Goal: Navigation & Orientation: Find specific page/section

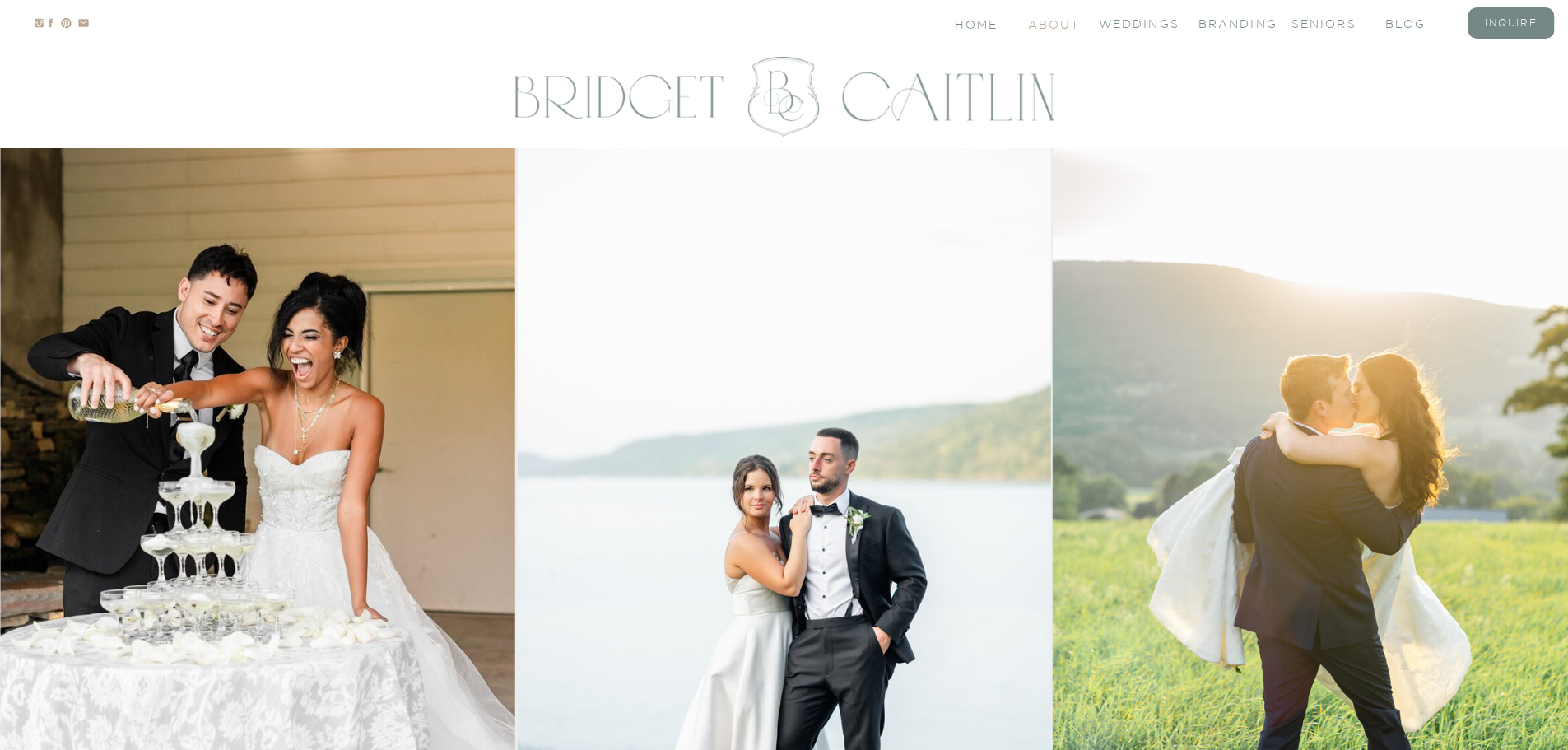
click at [1053, 20] on nav "About" at bounding box center [1053, 23] width 50 height 14
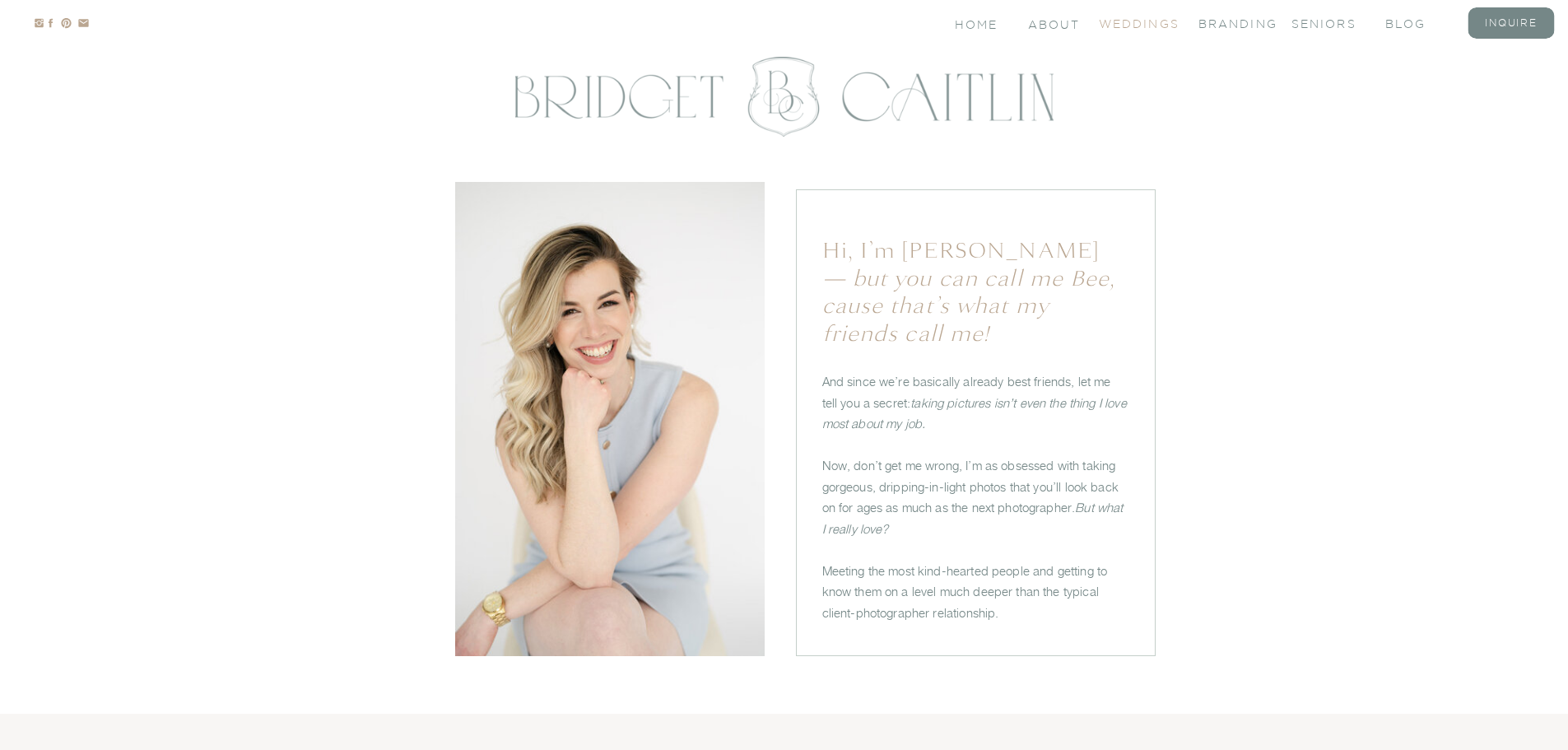
click at [1122, 23] on nav "Weddings" at bounding box center [1132, 22] width 66 height 14
click at [1210, 23] on nav "branding" at bounding box center [1231, 22] width 66 height 14
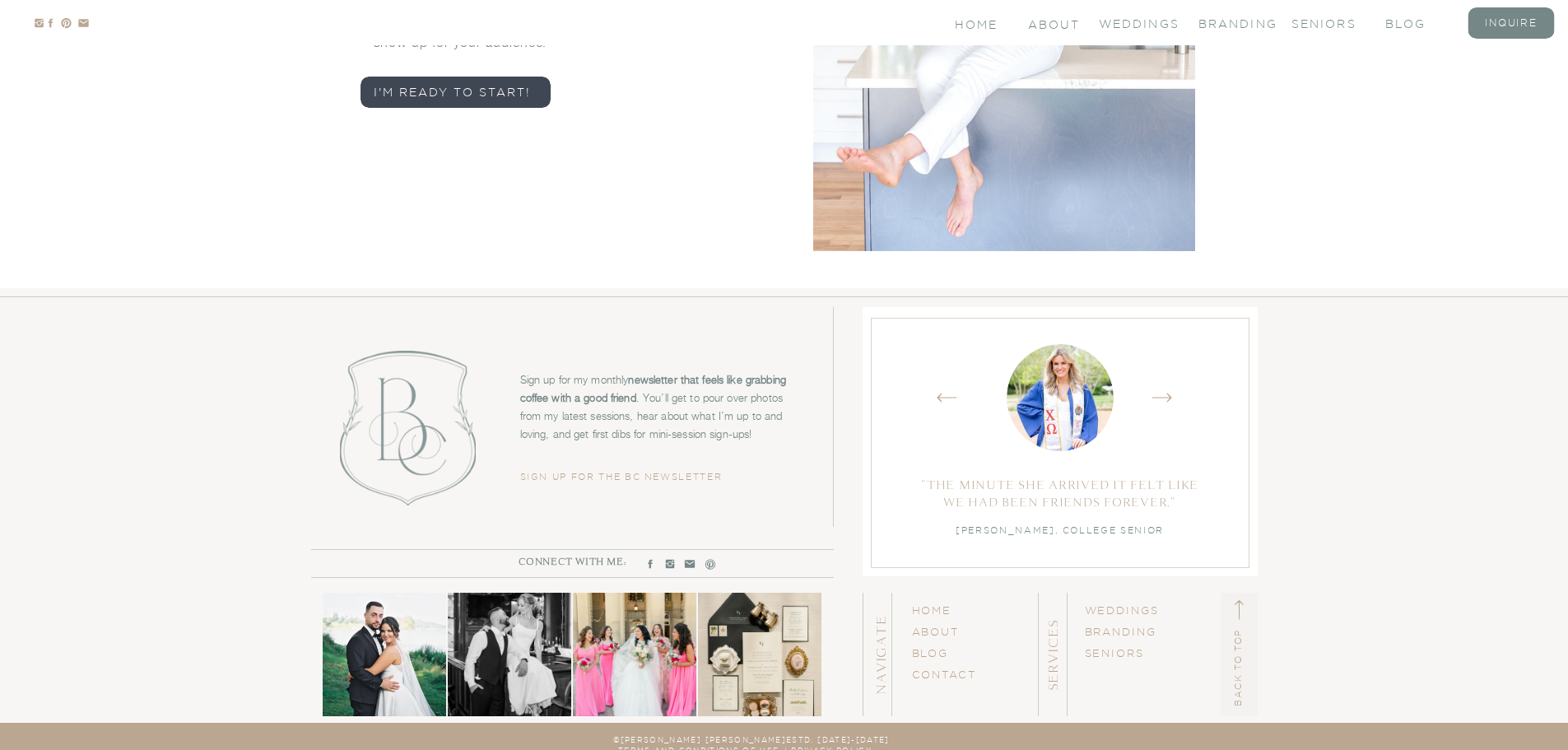
scroll to position [7997, 0]
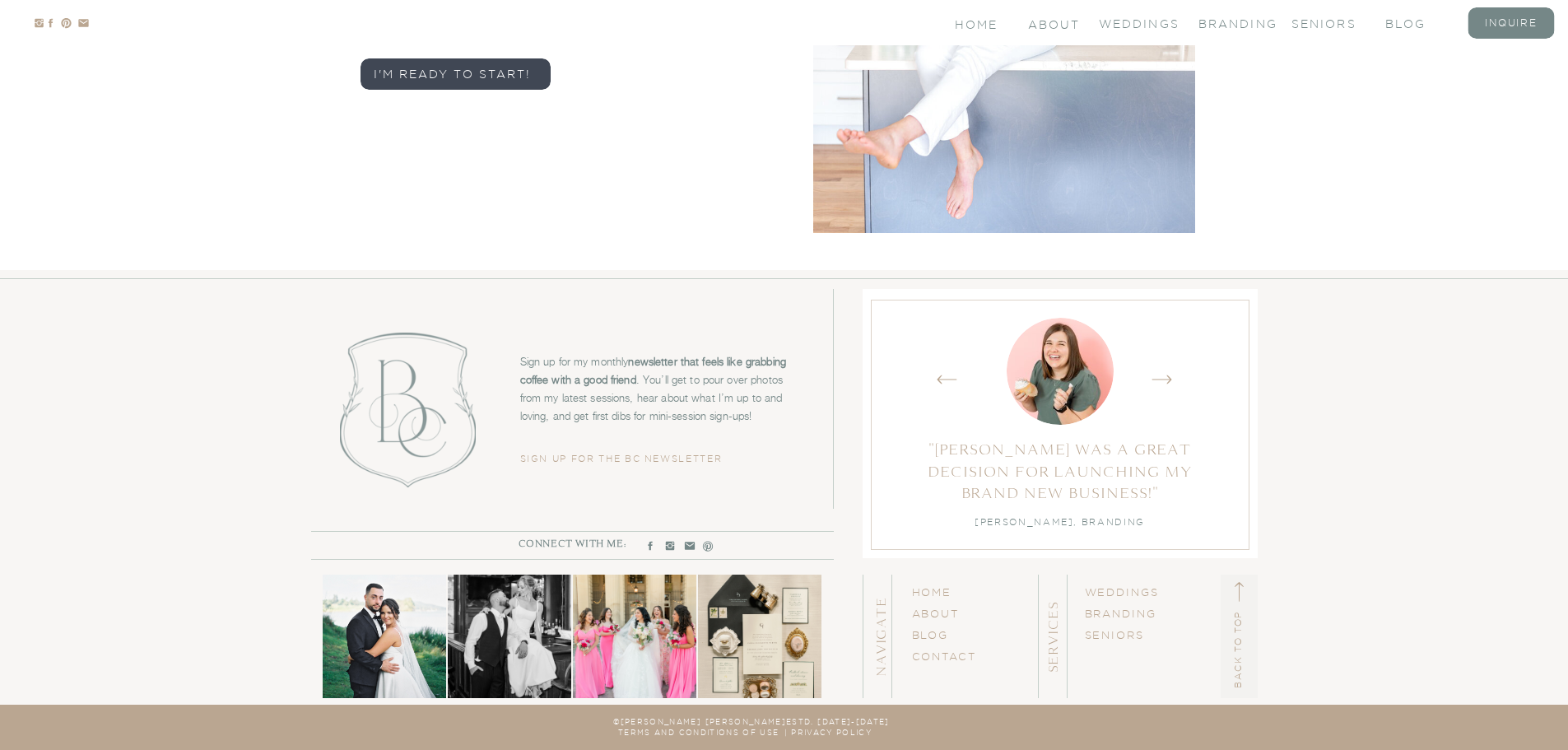
click at [942, 384] on icon "Created by potrace 1.15, written by [PERSON_NAME] [DATE]-[DATE]" at bounding box center [947, 380] width 21 height 25
click at [1168, 377] on icon "Created by potrace 1.15, written by [PERSON_NAME] [DATE]-[DATE]" at bounding box center [1161, 380] width 21 height 25
click at [951, 380] on icon "Created by potrace 1.15, written by [PERSON_NAME] [DATE]-[DATE]" at bounding box center [947, 380] width 21 height 25
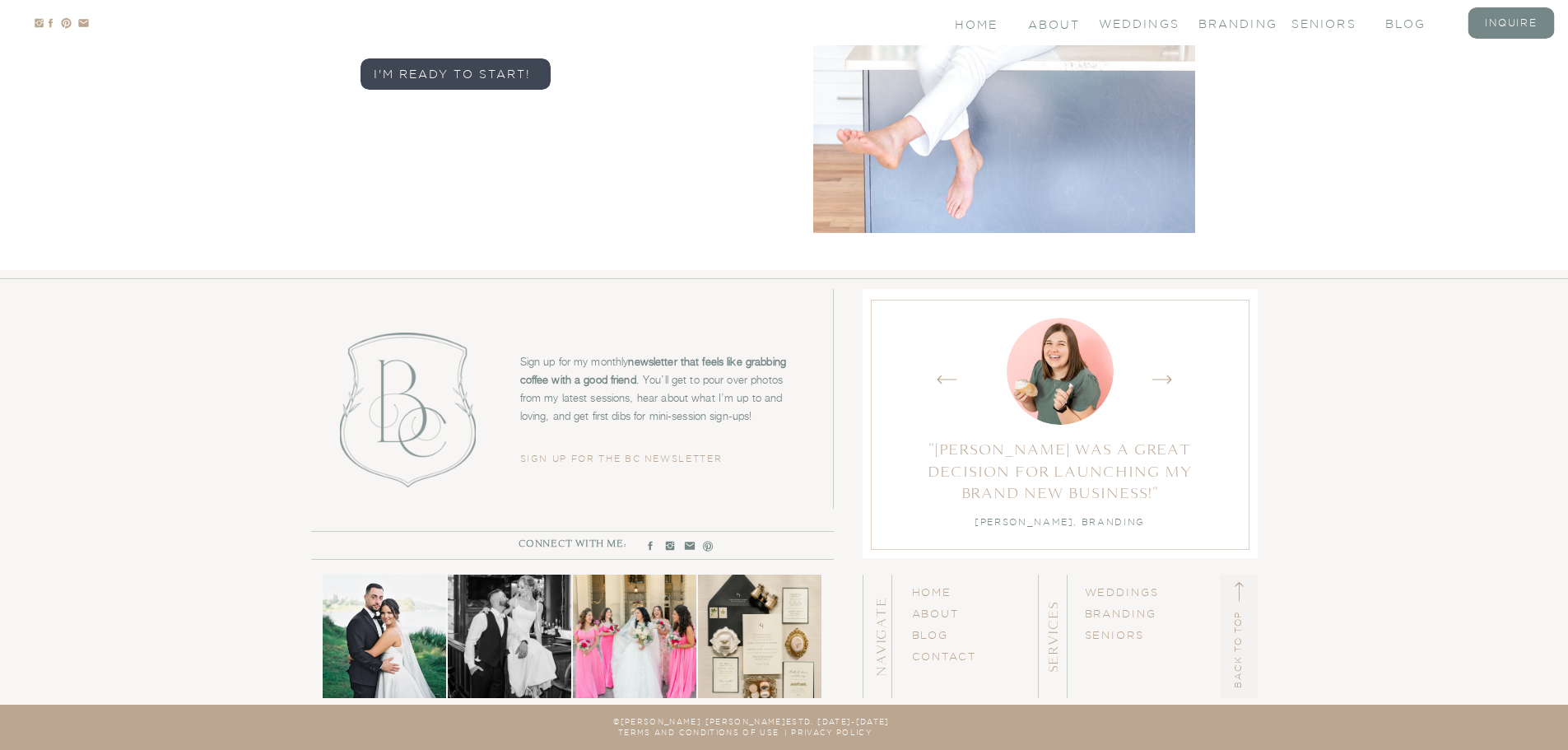
click at [951, 380] on icon "Created by potrace 1.15, written by [PERSON_NAME] [DATE]-[DATE]" at bounding box center [947, 380] width 21 height 25
click at [1038, 380] on div at bounding box center [1060, 379] width 107 height 107
click at [1167, 377] on icon "Created by potrace 1.15, written by [PERSON_NAME] [DATE]-[DATE]" at bounding box center [1161, 380] width 21 height 25
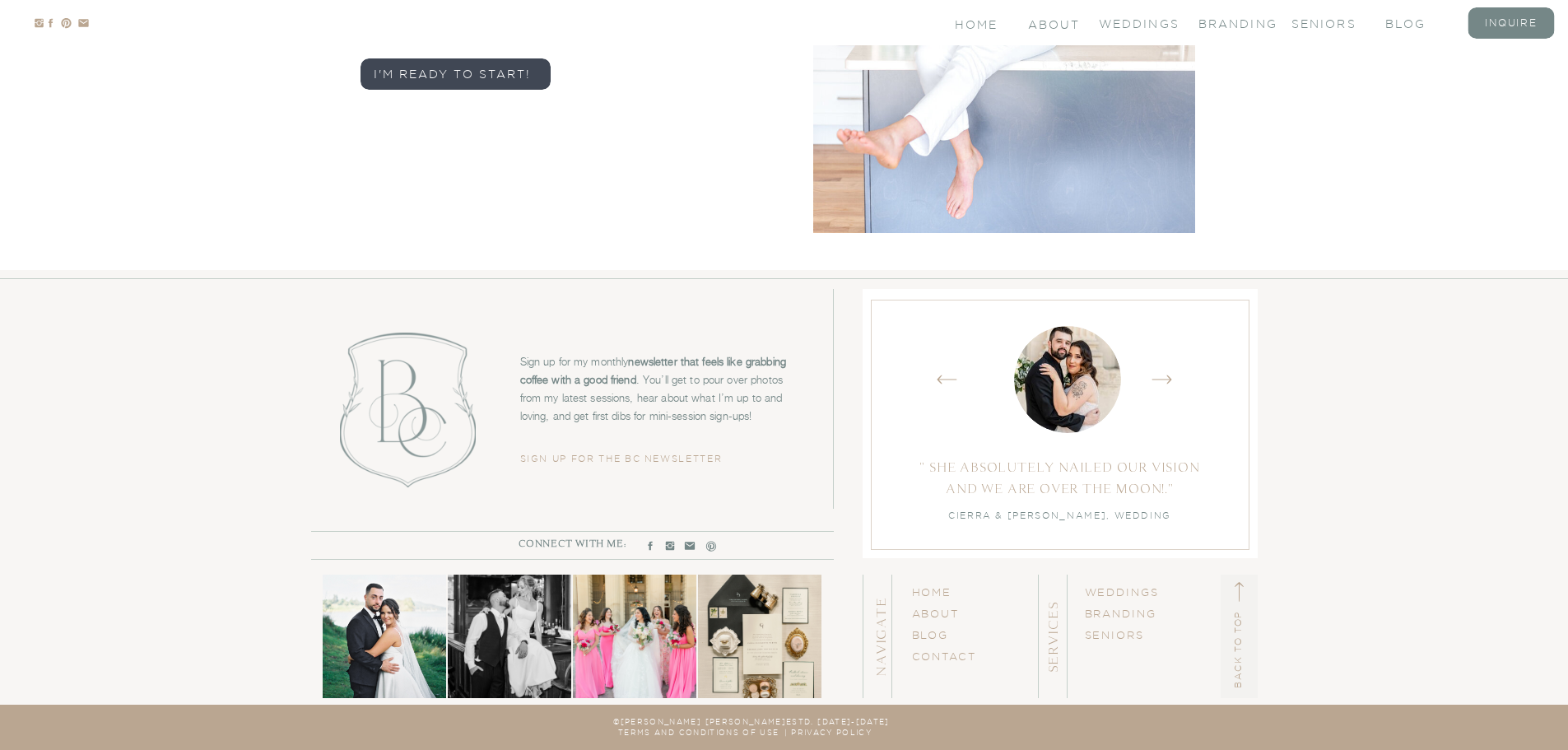
click at [1167, 377] on icon "Created by potrace 1.15, written by [PERSON_NAME] [DATE]-[DATE]" at bounding box center [1161, 380] width 21 height 25
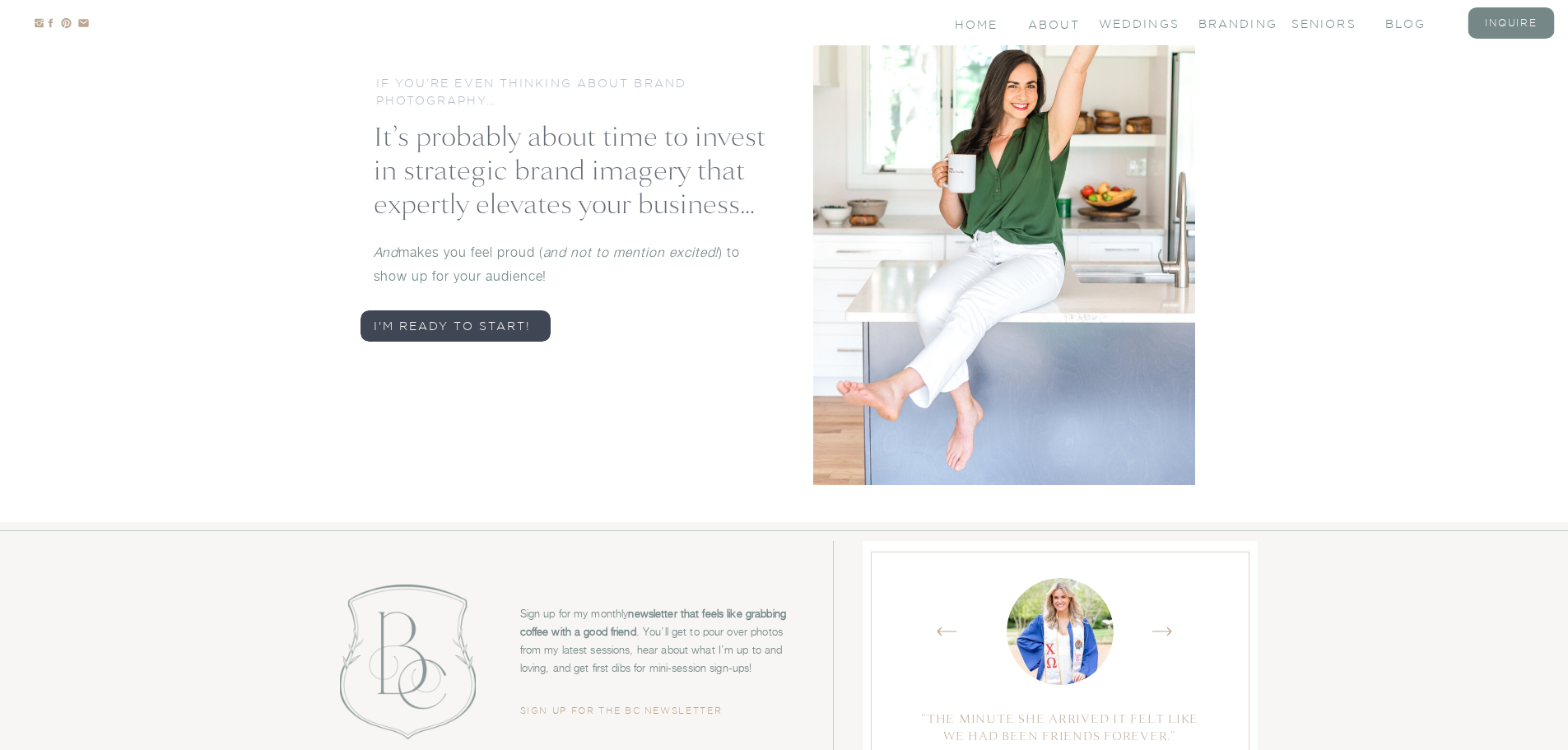
scroll to position [7668, 0]
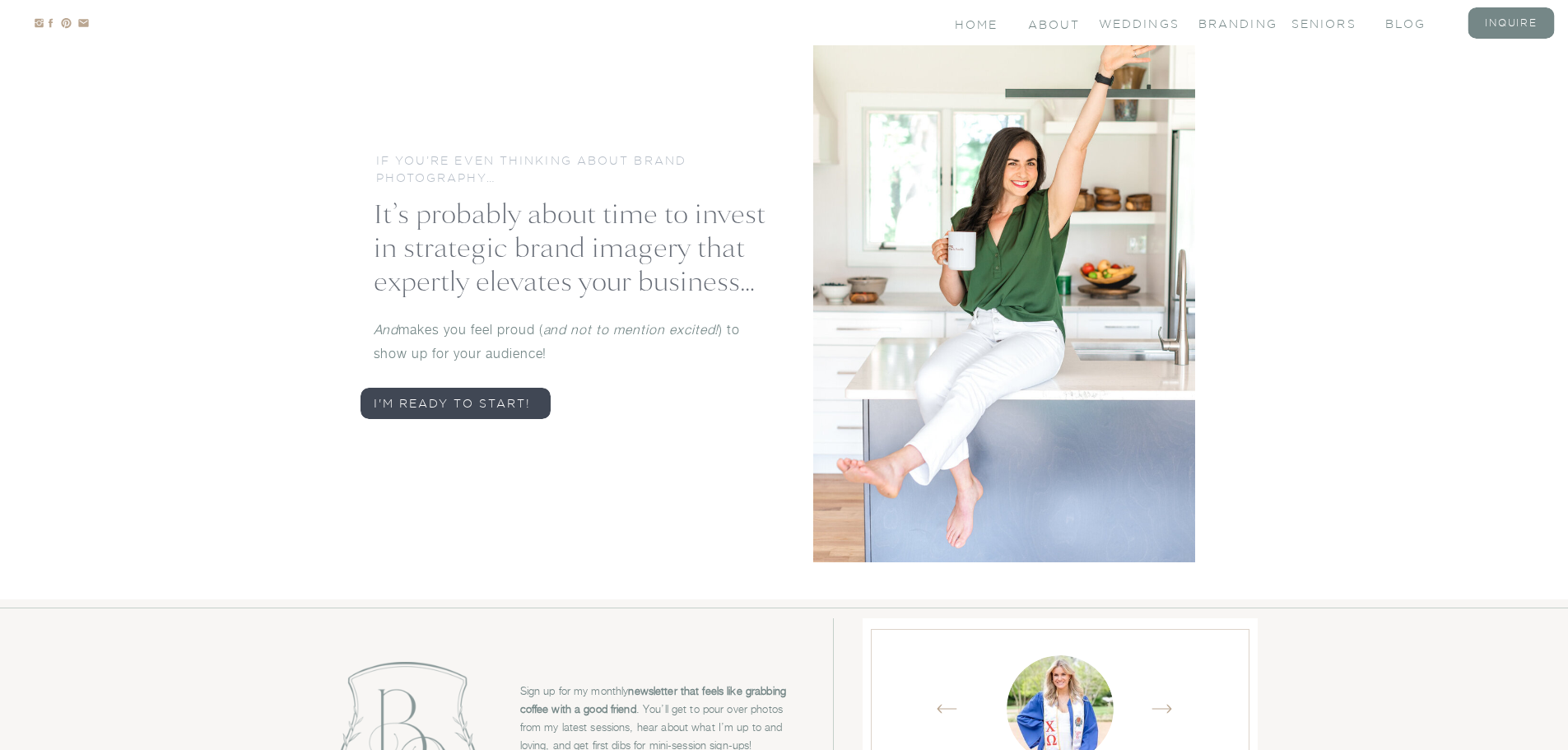
click at [962, 12] on div at bounding box center [1004, 285] width 382 height 553
click at [962, 22] on nav "Home" at bounding box center [977, 23] width 46 height 14
